Goal: Task Accomplishment & Management: Manage account settings

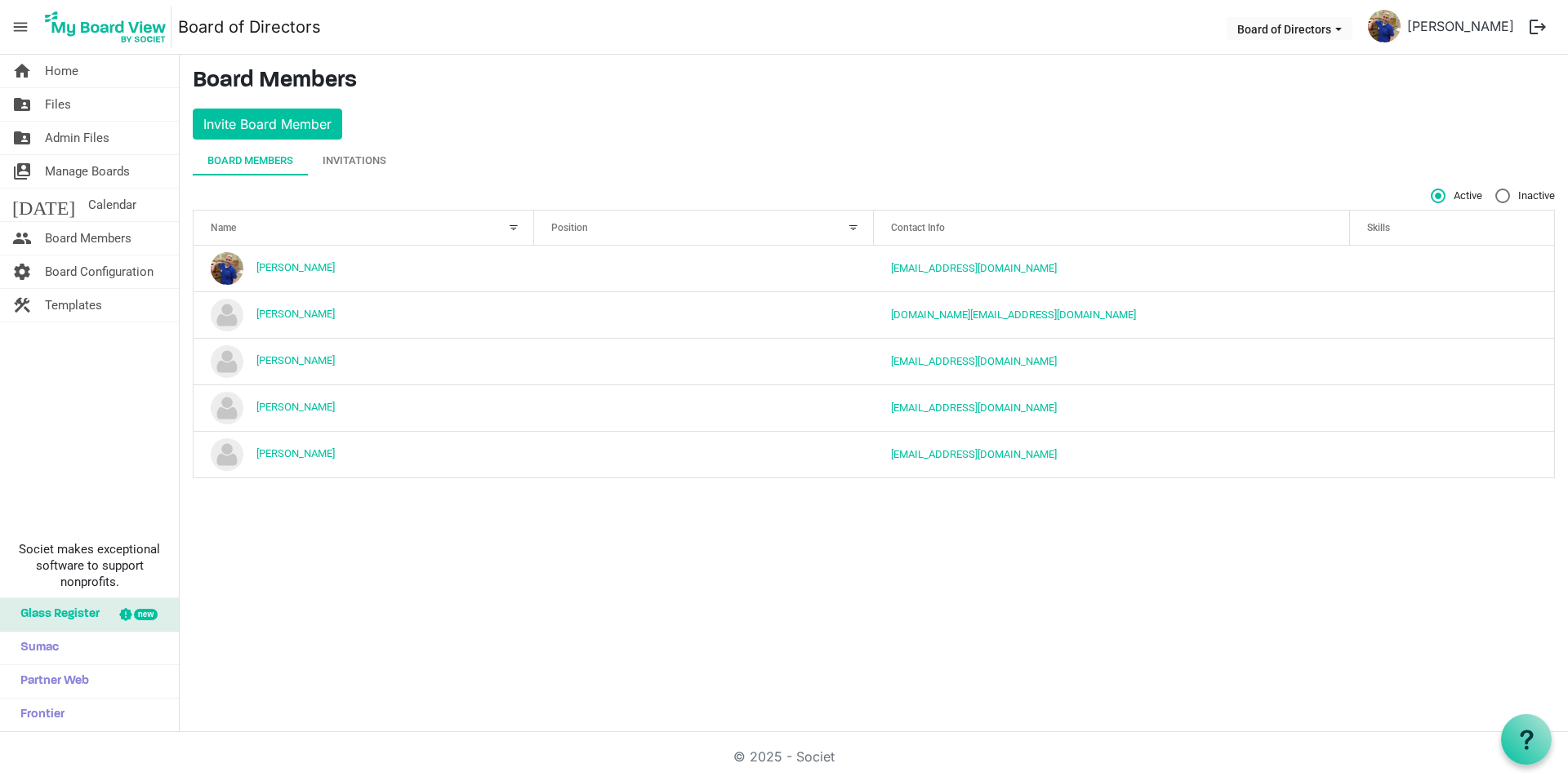
click at [368, 168] on div "Invitations" at bounding box center [354, 160] width 63 height 16
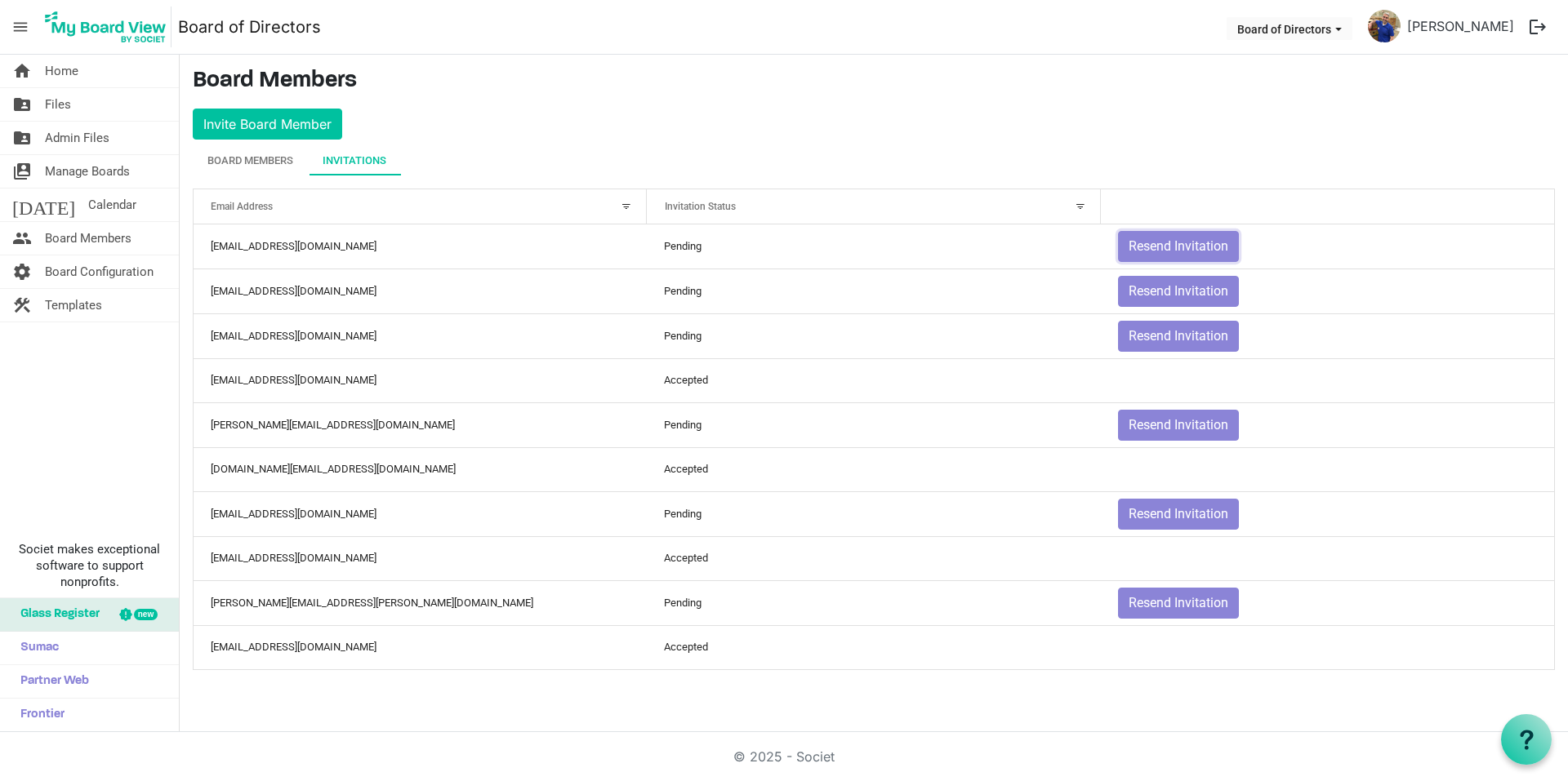
click at [1172, 245] on button "Resend Invitation" at bounding box center [1179, 246] width 121 height 31
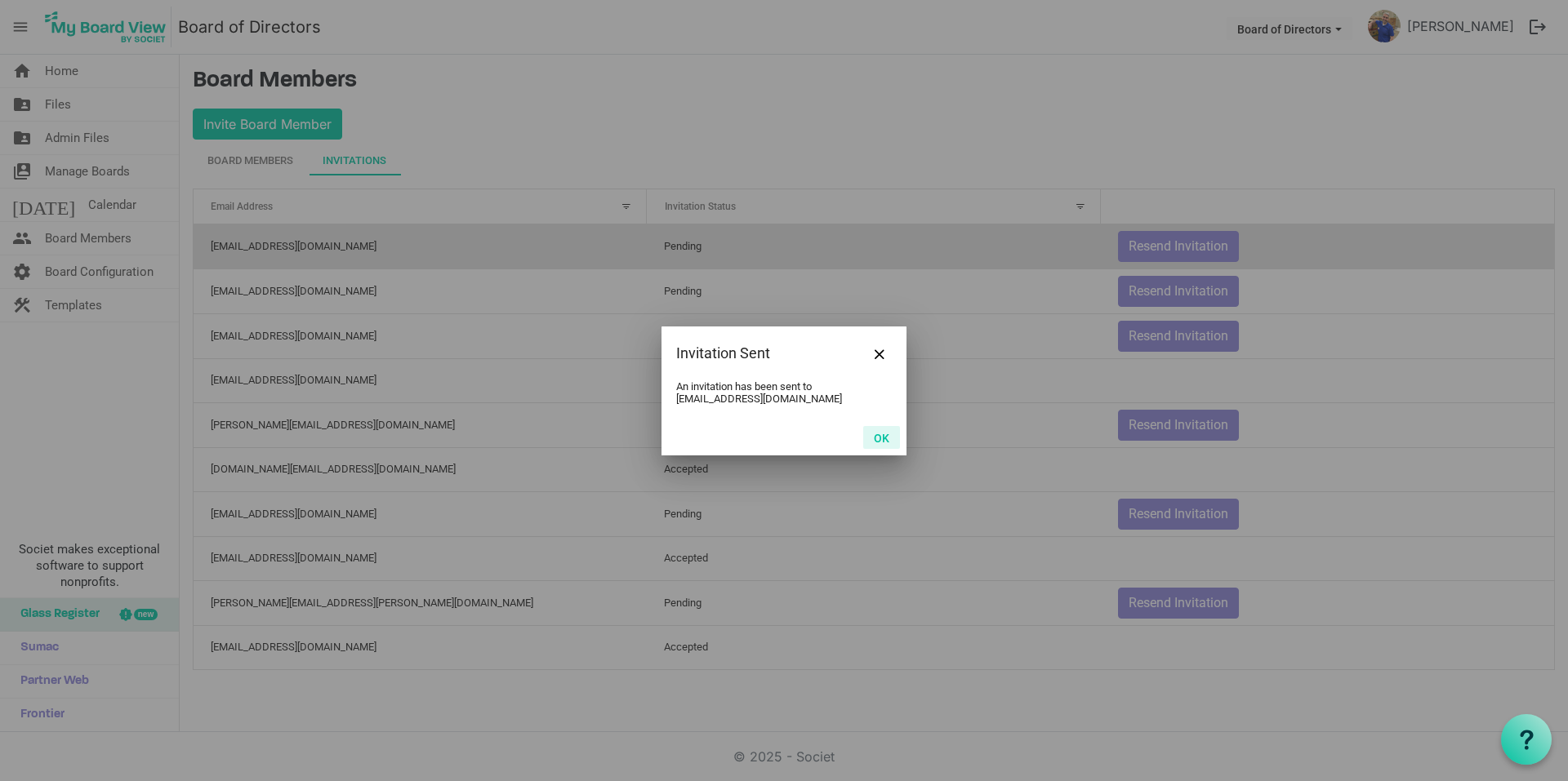
click at [889, 441] on button "OK" at bounding box center [881, 437] width 37 height 23
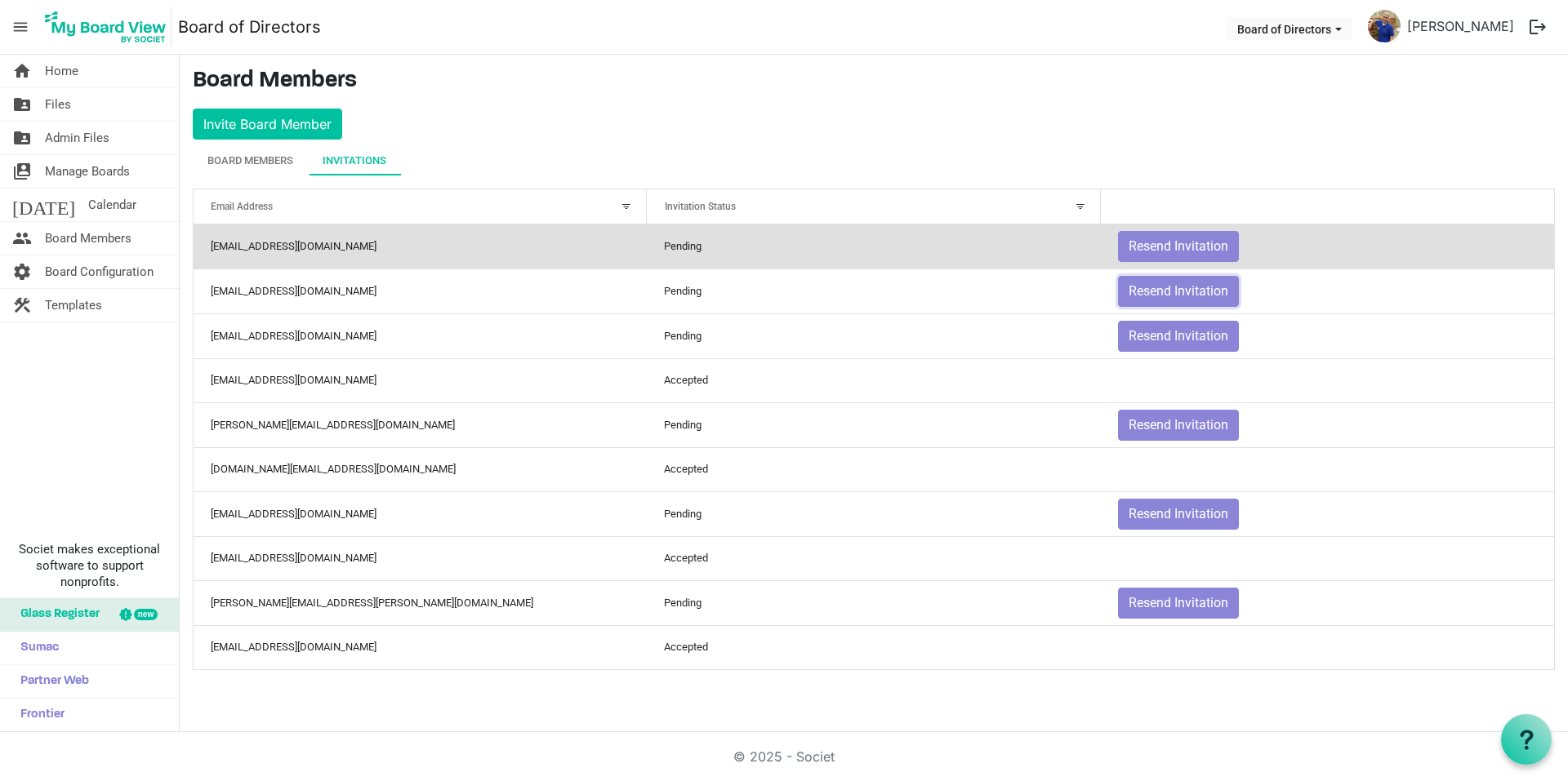
click at [1145, 285] on button "Resend Invitation" at bounding box center [1179, 291] width 121 height 31
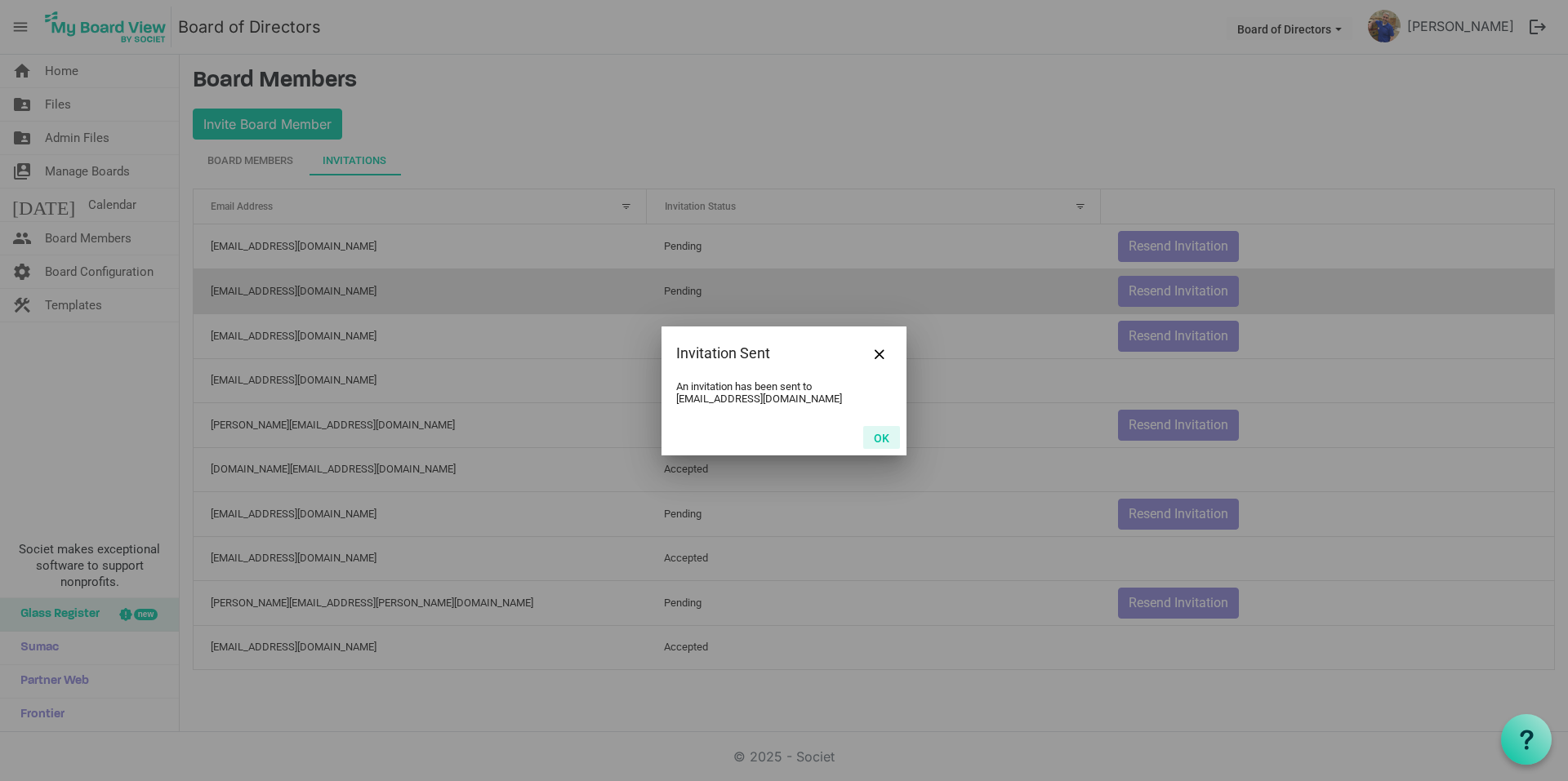
click at [887, 436] on button "OK" at bounding box center [881, 437] width 37 height 23
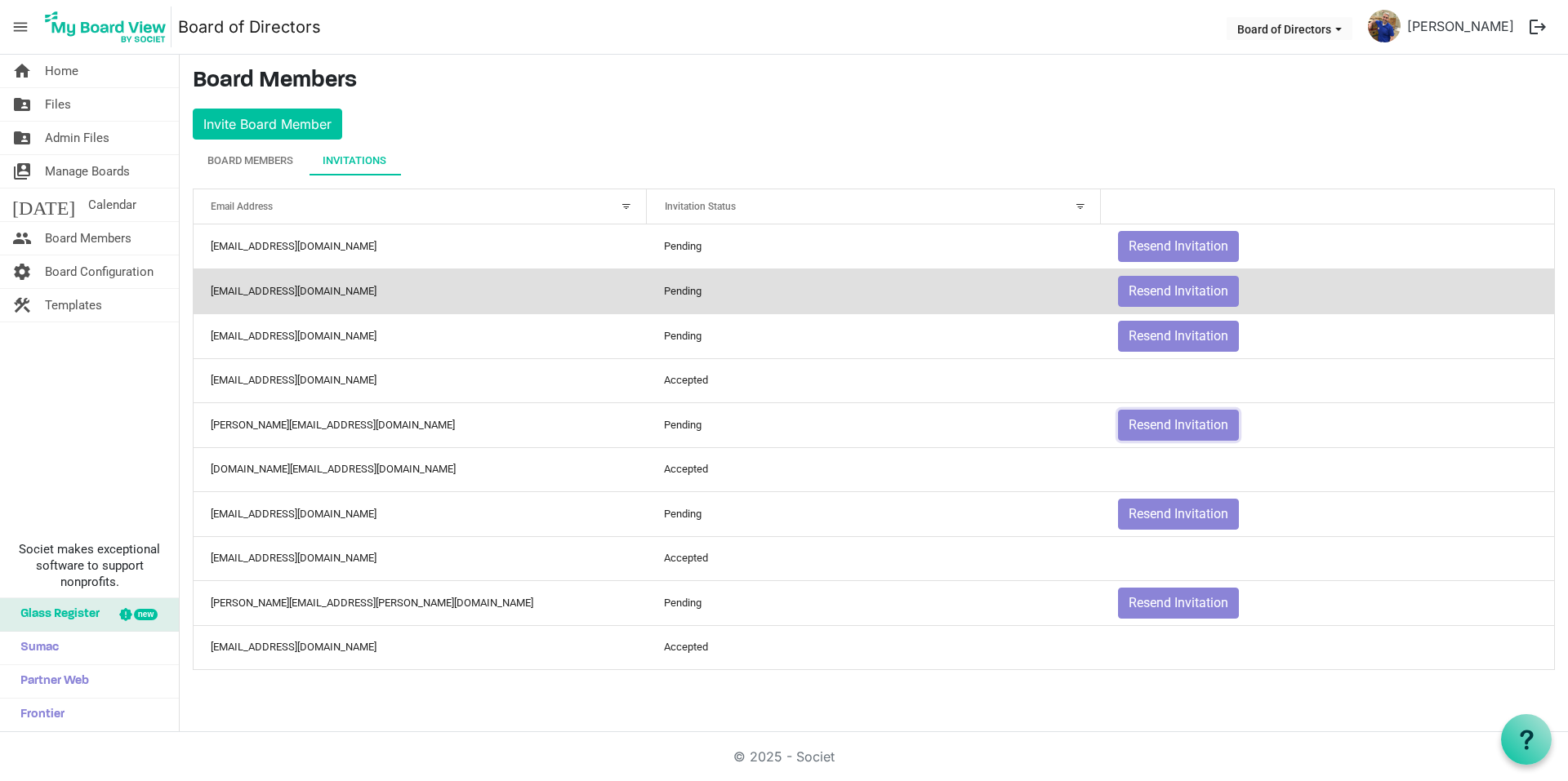
click at [1142, 437] on button "Resend Invitation" at bounding box center [1179, 425] width 121 height 31
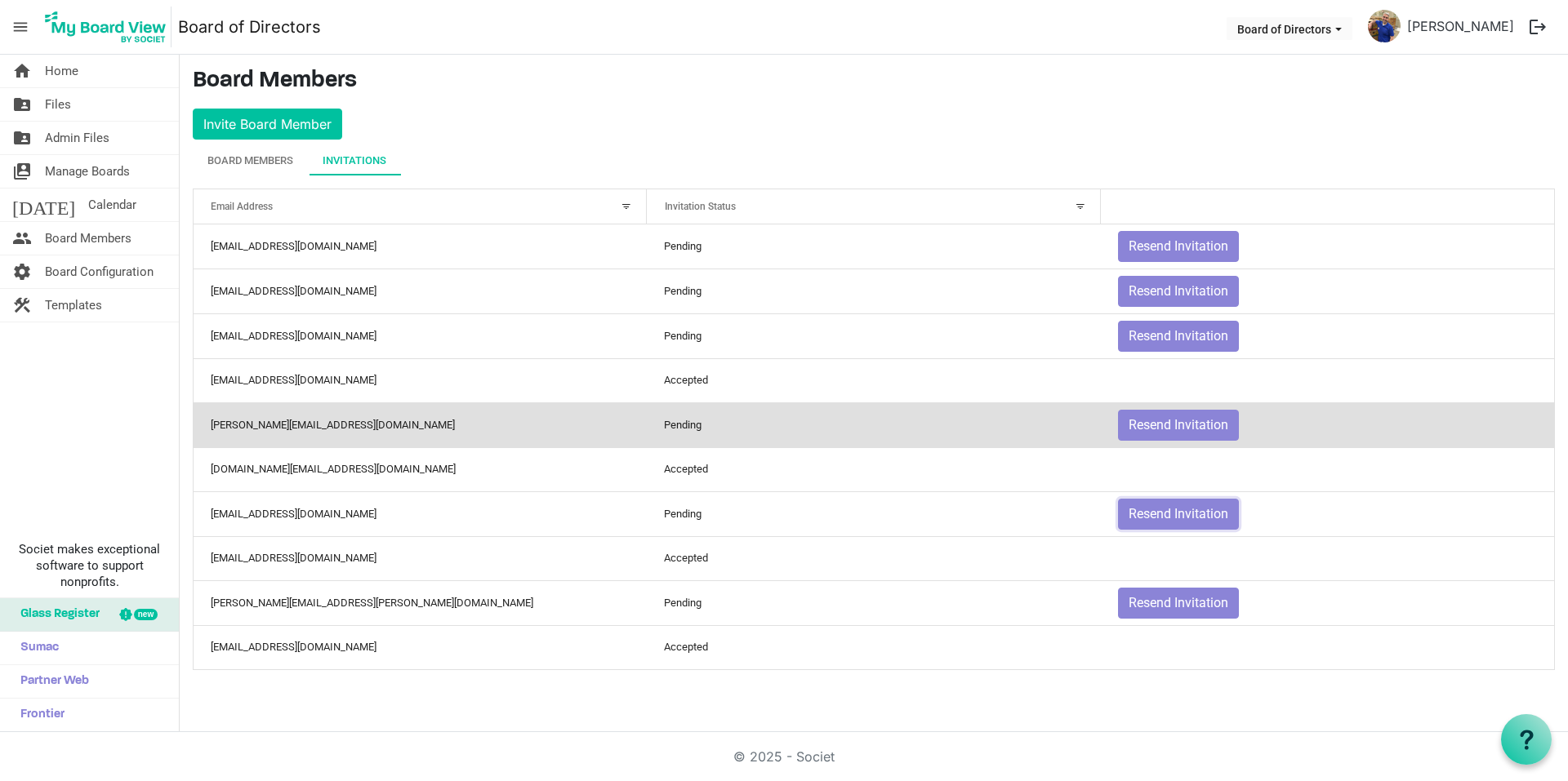
click at [1160, 514] on button "Resend Invitation" at bounding box center [1179, 514] width 121 height 31
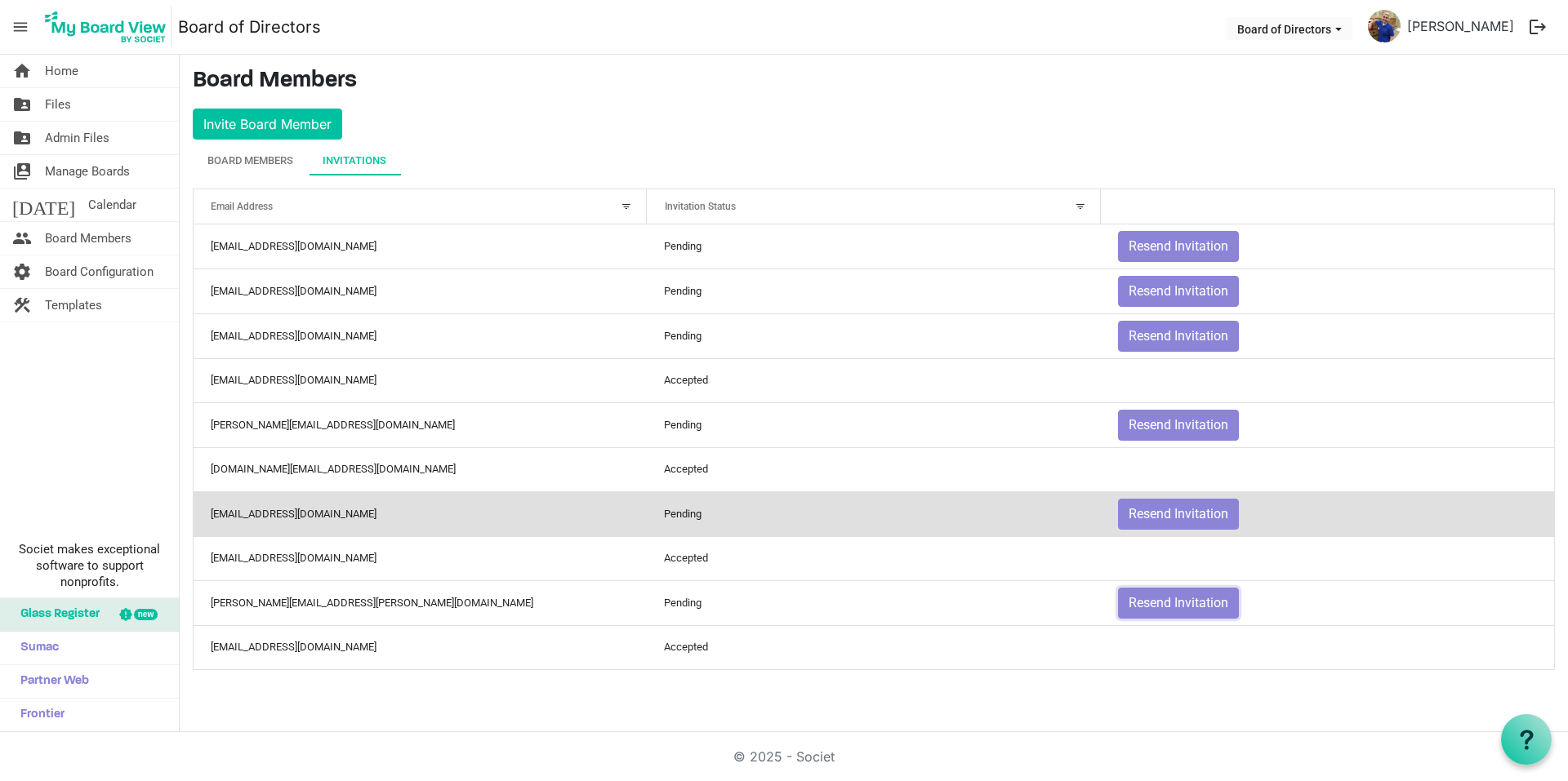
click at [1170, 603] on button "Resend Invitation" at bounding box center [1179, 603] width 121 height 31
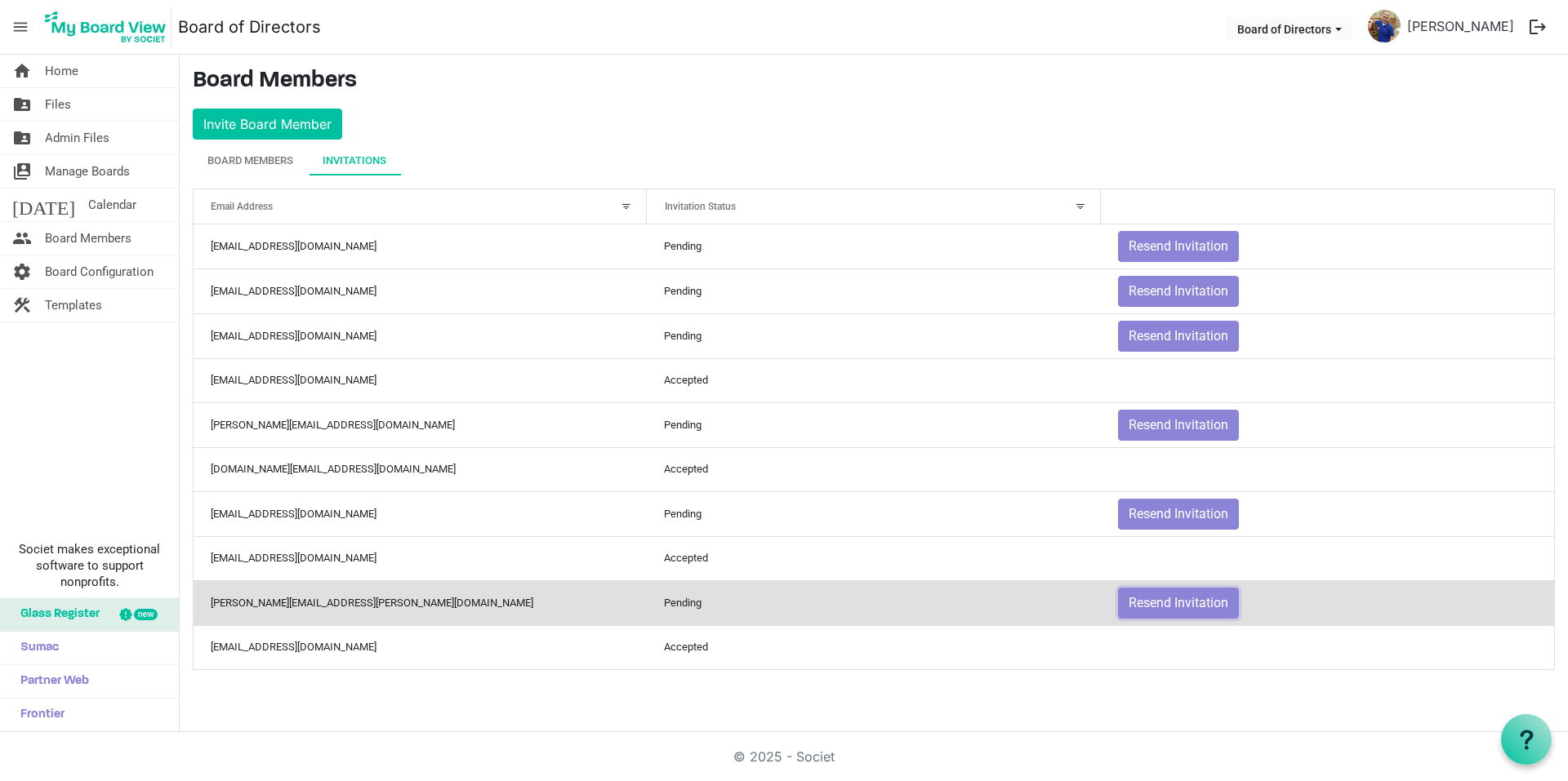
click at [1170, 603] on button "Resend Invitation" at bounding box center [1179, 603] width 121 height 31
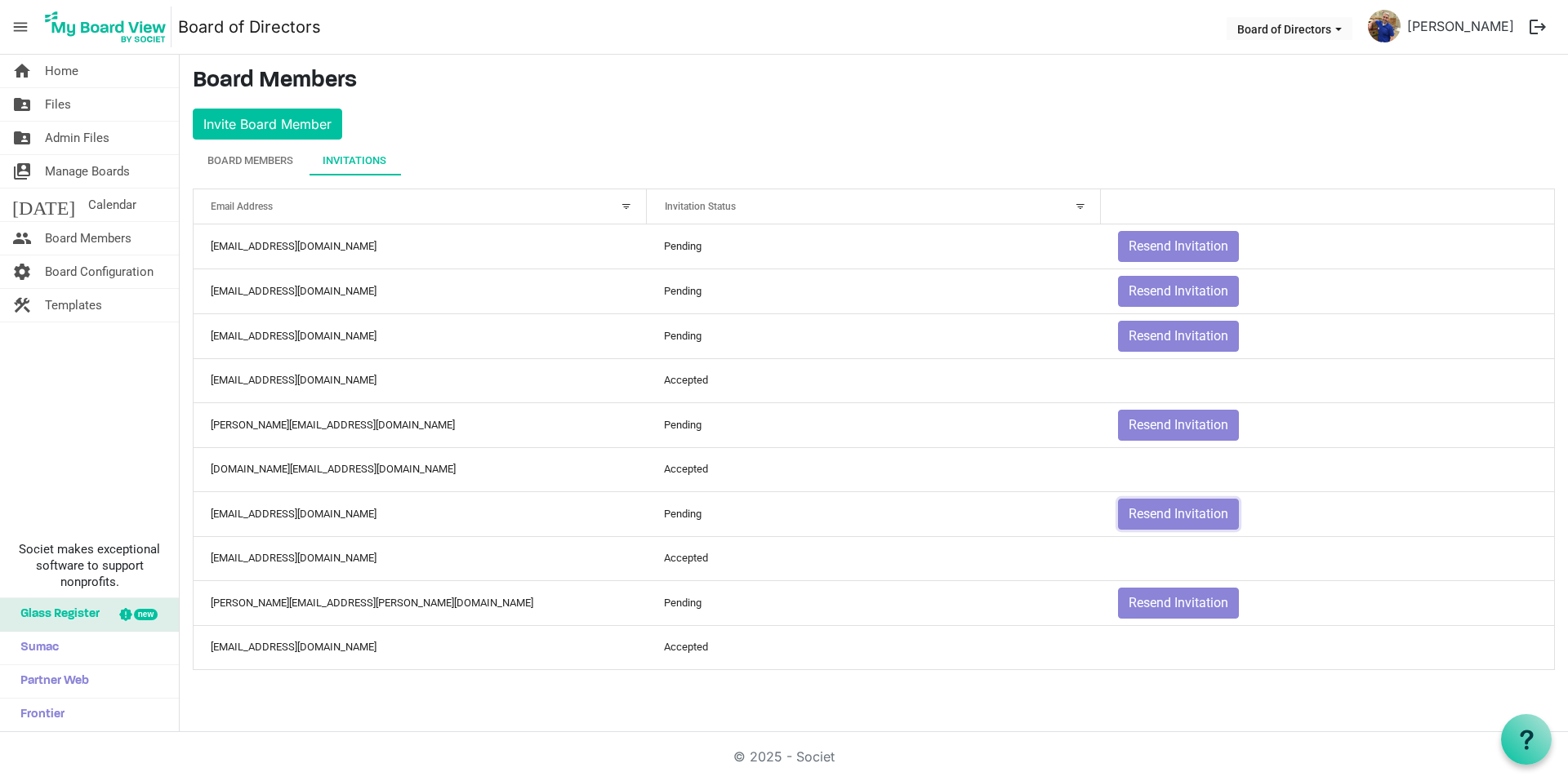
click at [1170, 514] on button "Resend Invitation" at bounding box center [1179, 514] width 121 height 31
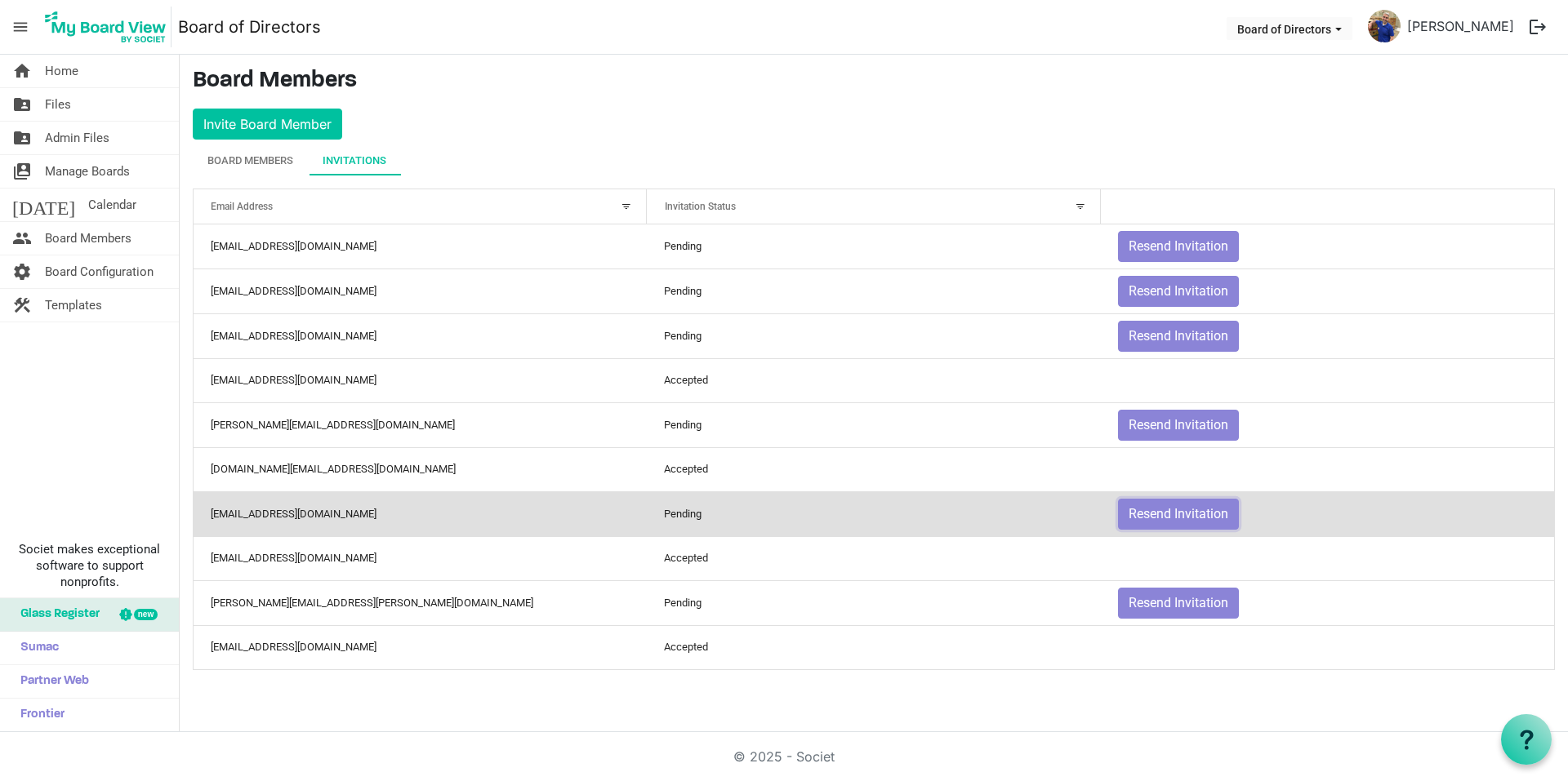
click at [1170, 514] on button "Resend Invitation" at bounding box center [1179, 514] width 121 height 31
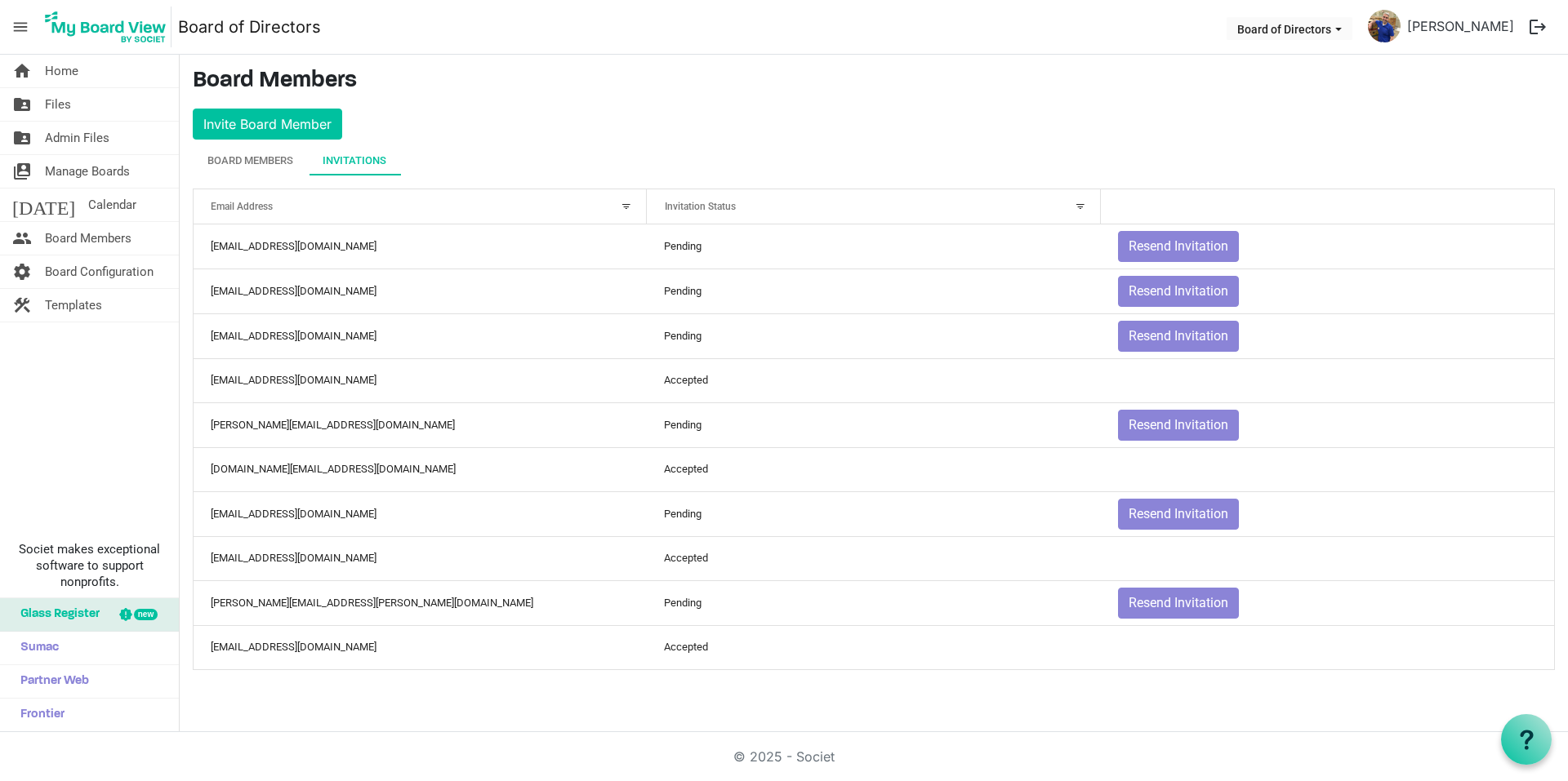
click at [91, 177] on span "Manage Boards" at bounding box center [86, 171] width 85 height 33
click at [75, 303] on span "Templates" at bounding box center [73, 305] width 57 height 33
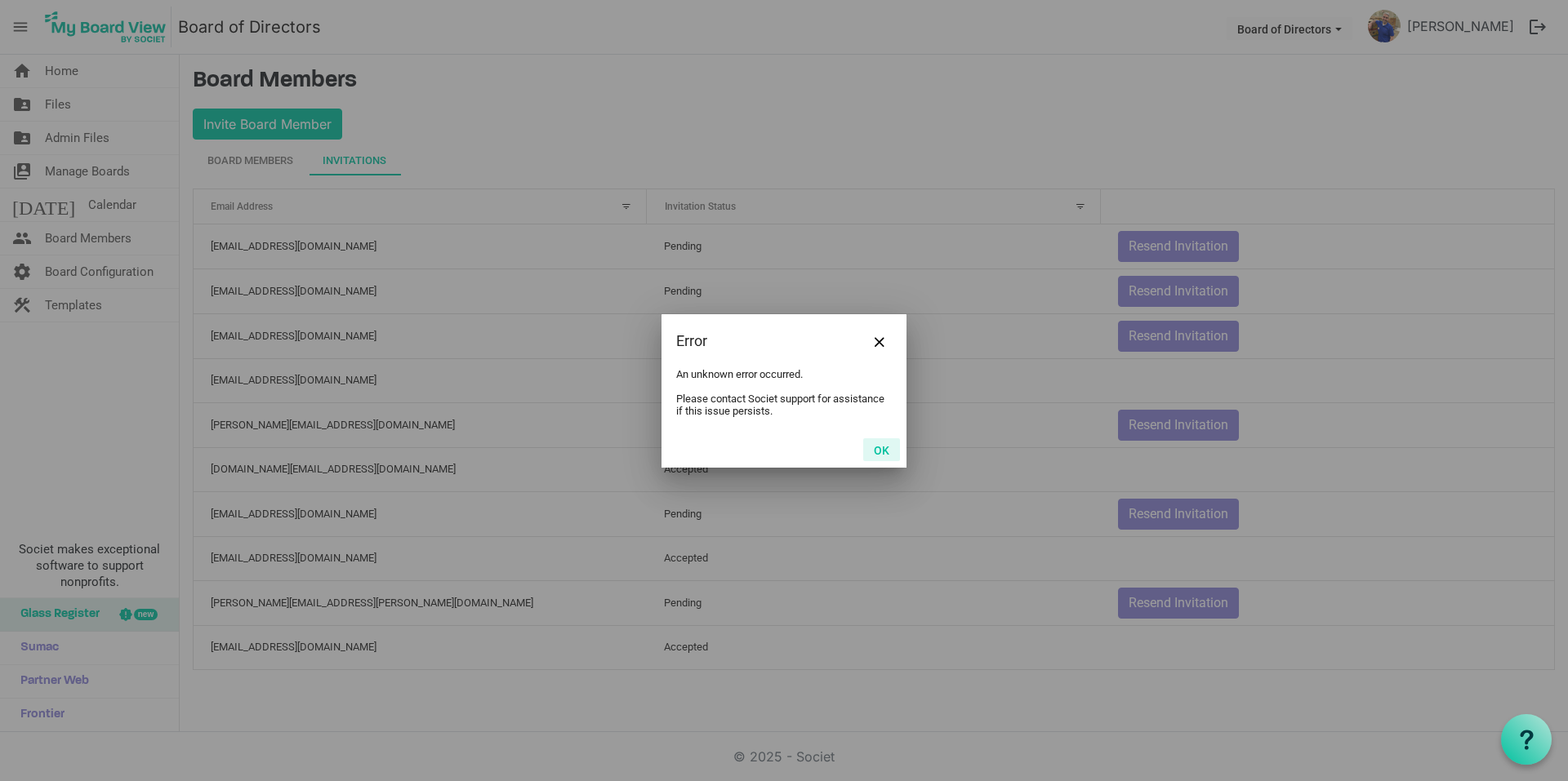
click at [870, 447] on button "OK" at bounding box center [881, 450] width 37 height 23
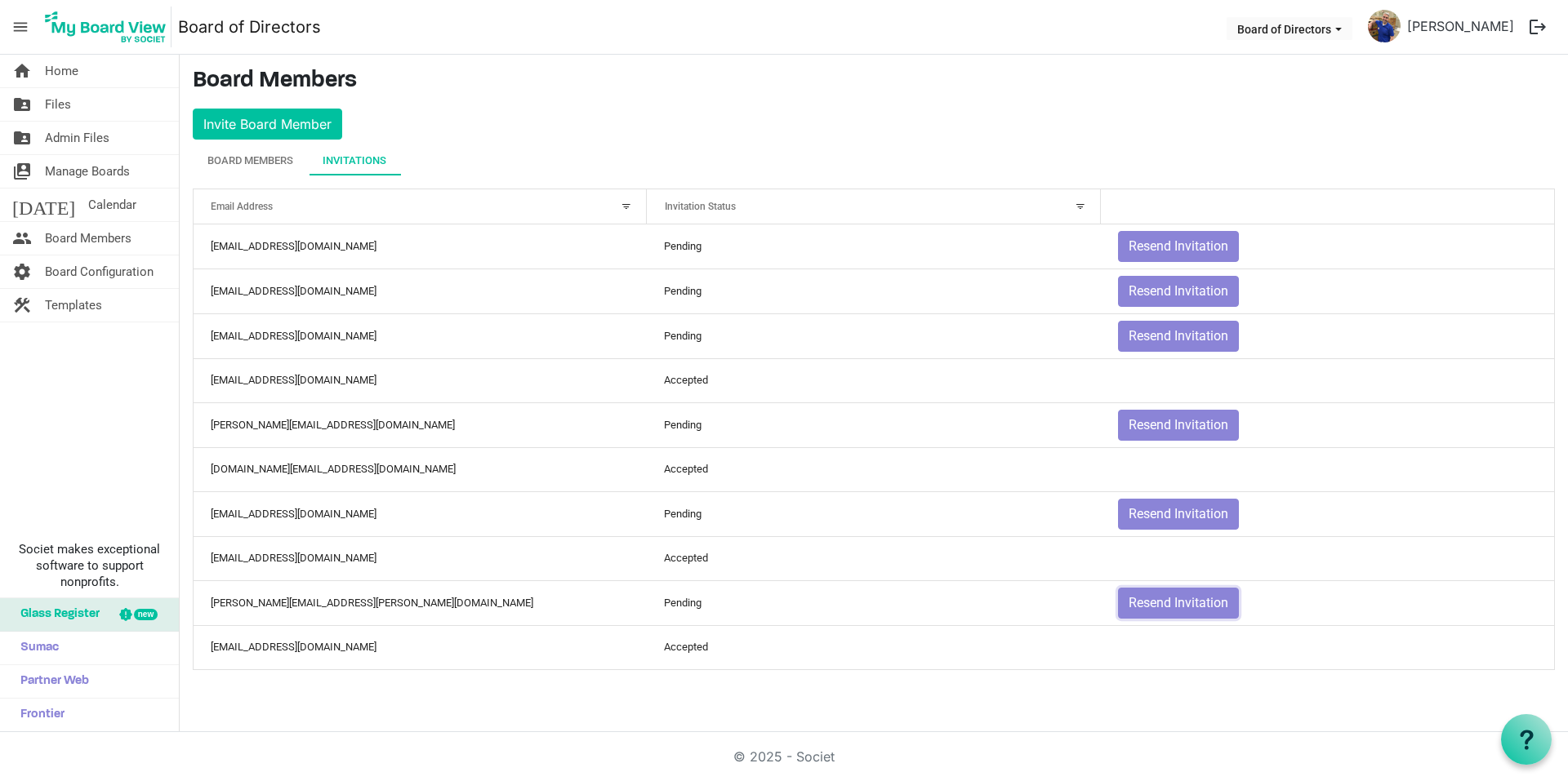
click at [1185, 609] on button "Resend Invitation" at bounding box center [1179, 603] width 121 height 31
